Goal: Check status: Check status

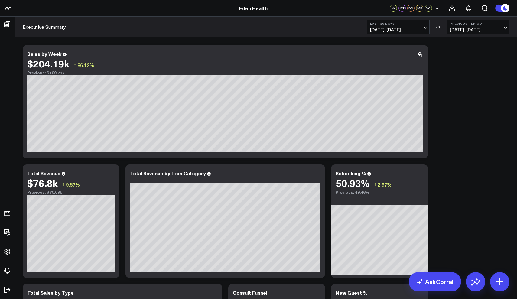
click at [422, 21] on button "Last 30 Days [DATE] - [DATE]" at bounding box center [398, 27] width 63 height 15
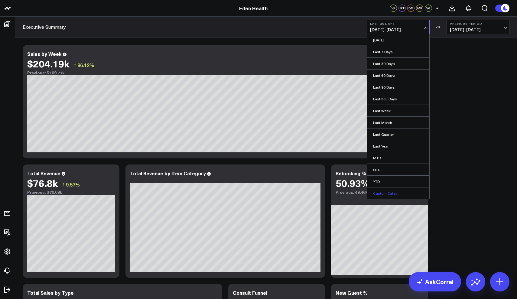
click at [382, 194] on link "Custom Dates" at bounding box center [398, 193] width 62 height 11
select select "7"
select select "2025"
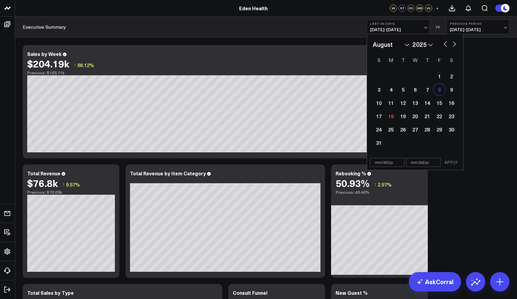
click at [441, 91] on div "8" at bounding box center [439, 89] width 12 height 12
type input "[DATE]"
select select "7"
select select "2025"
click at [429, 103] on div "14" at bounding box center [427, 103] width 12 height 12
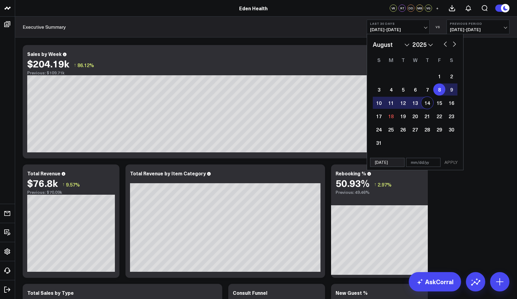
select select "7"
select select "2025"
type input "[DATE]"
click at [456, 162] on button "APPLY" at bounding box center [451, 162] width 18 height 9
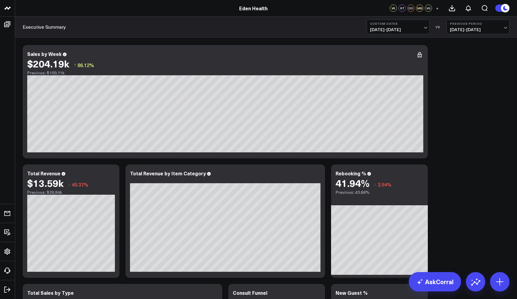
click at [502, 27] on button "Previous Period [DATE] - [DATE]" at bounding box center [478, 27] width 63 height 15
click at [467, 89] on link "Custom Dates" at bounding box center [478, 86] width 62 height 11
select select "7"
select select "2025"
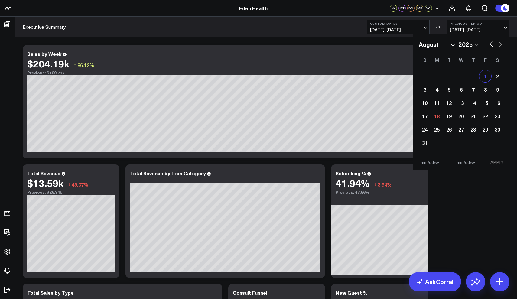
click at [483, 80] on div "1" at bounding box center [485, 76] width 12 height 12
type input "[DATE]"
select select "7"
select select "2025"
click at [475, 88] on div "7" at bounding box center [473, 89] width 12 height 12
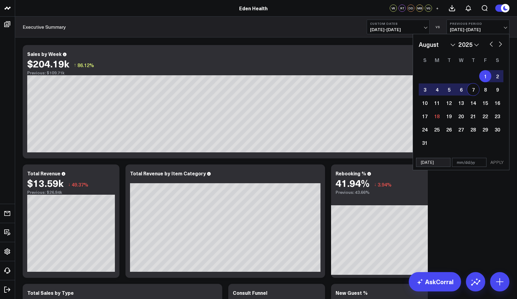
select select "7"
select select "2025"
type input "[DATE]"
click at [494, 163] on button "APPLY" at bounding box center [497, 162] width 18 height 9
